Goal: Check status: Check status

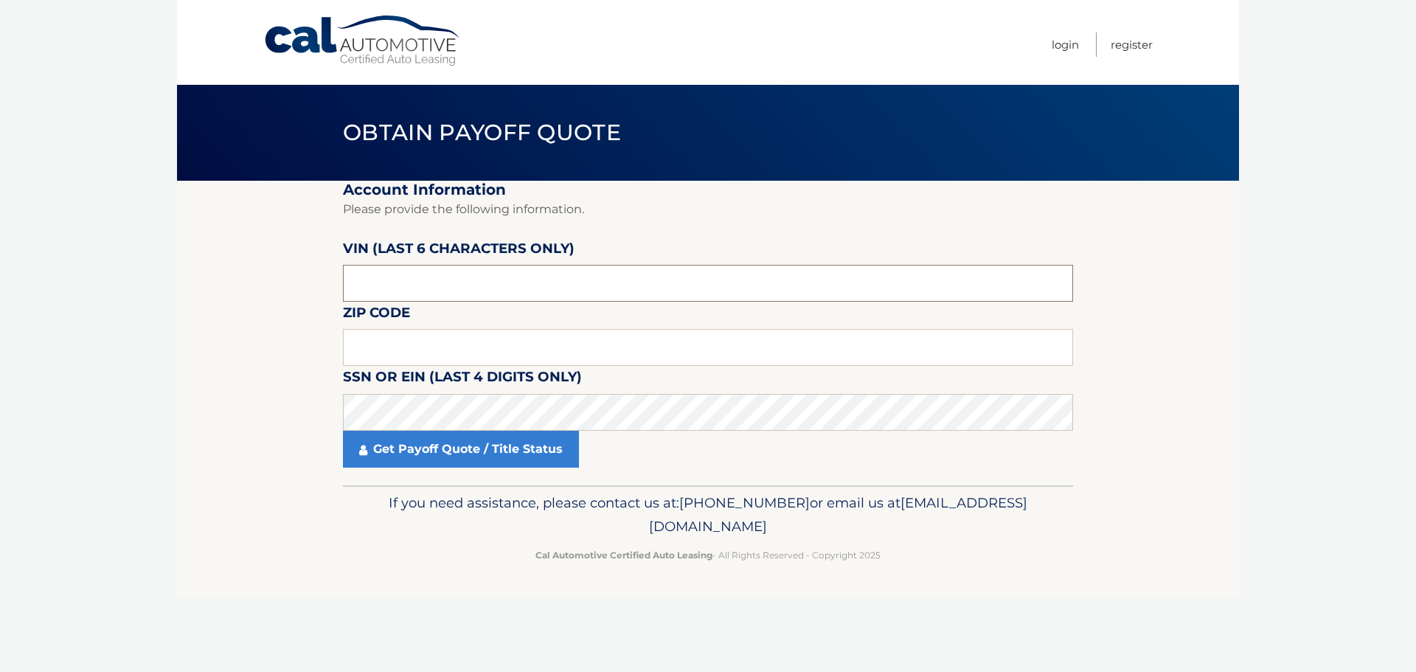
click at [504, 266] on input "text" at bounding box center [708, 283] width 730 height 37
paste input "023173"
type input "023173"
click at [451, 341] on input "text" at bounding box center [708, 347] width 730 height 37
type input "11715"
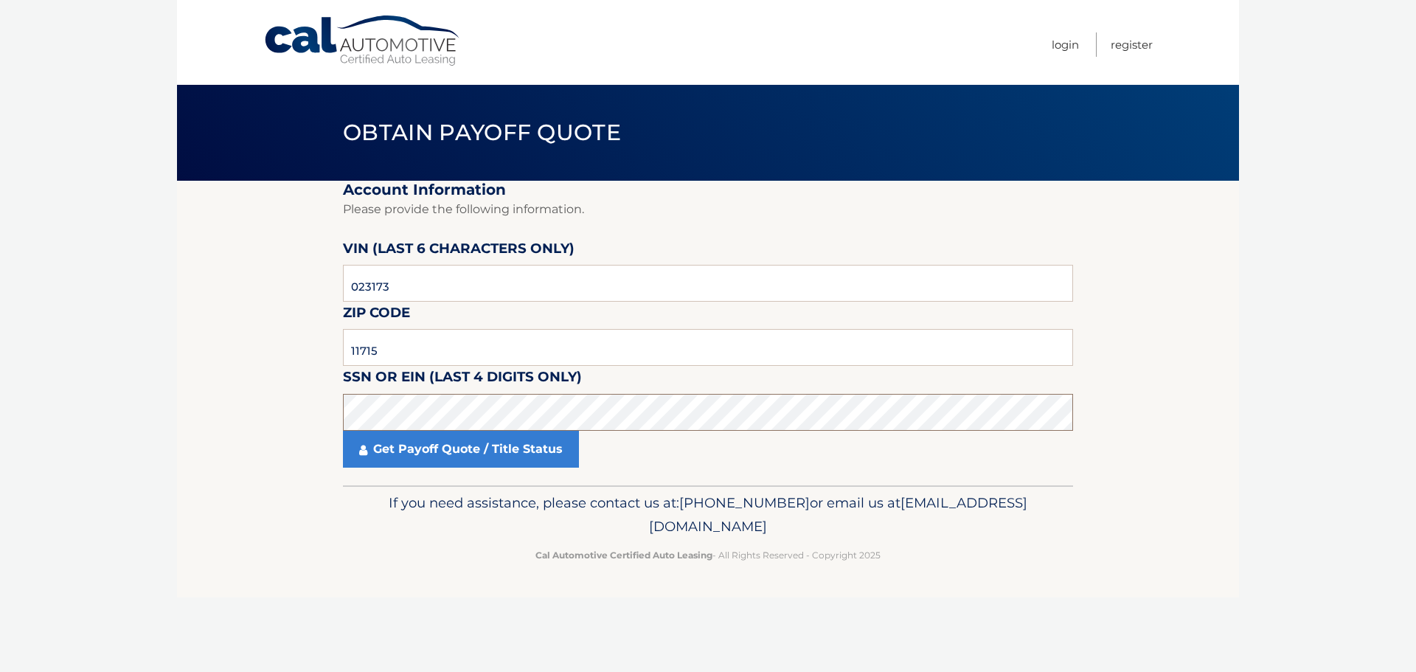
click button "For Originating Dealer" at bounding box center [0, 0] width 0 height 0
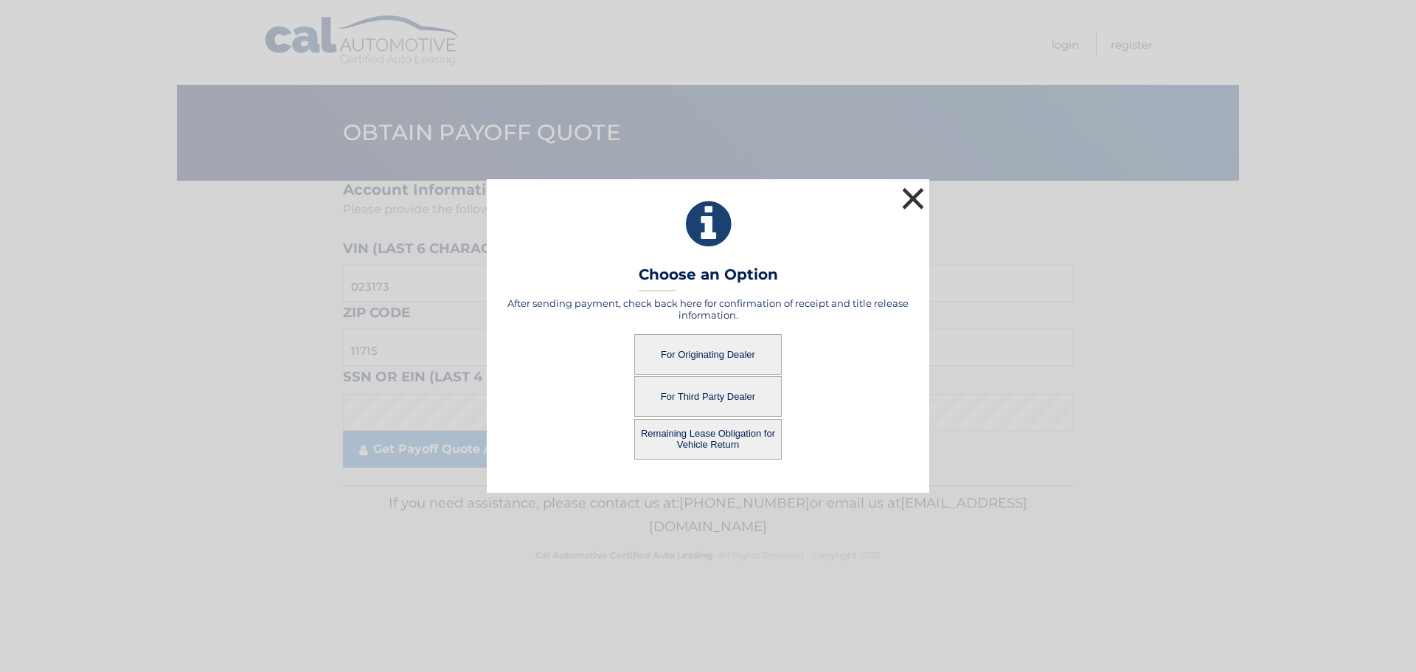
click at [905, 201] on button "×" at bounding box center [912, 198] width 29 height 29
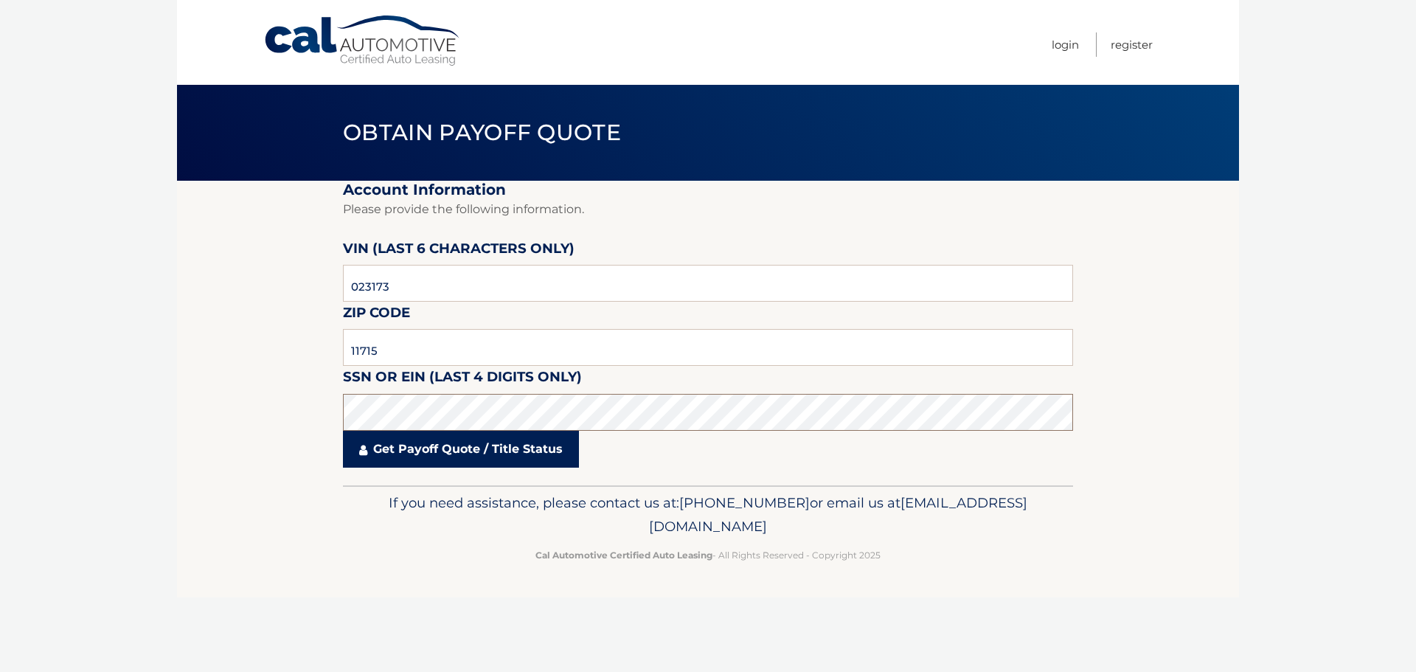
click button "For Originating Dealer" at bounding box center [0, 0] width 0 height 0
click at [422, 453] on link "Get Payoff Quote / Title Status" at bounding box center [461, 449] width 236 height 37
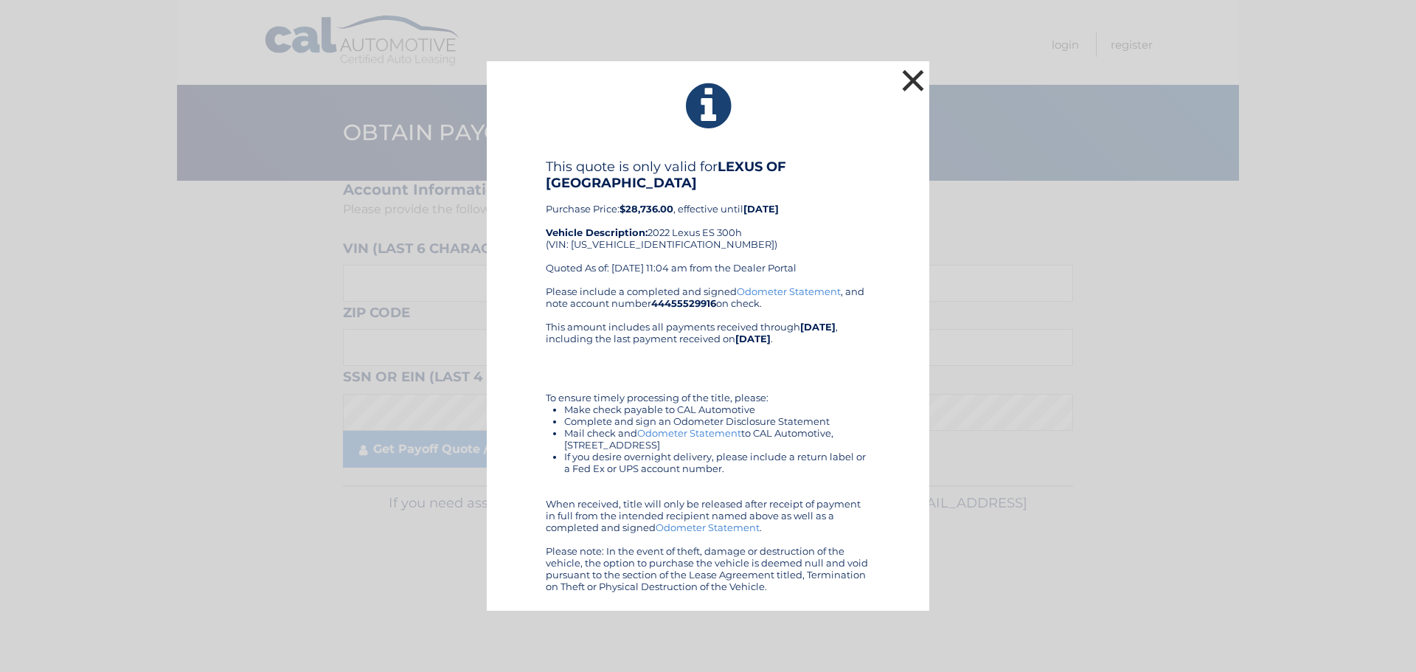
click at [918, 77] on button "×" at bounding box center [912, 80] width 29 height 29
